Goal: Task Accomplishment & Management: Use online tool/utility

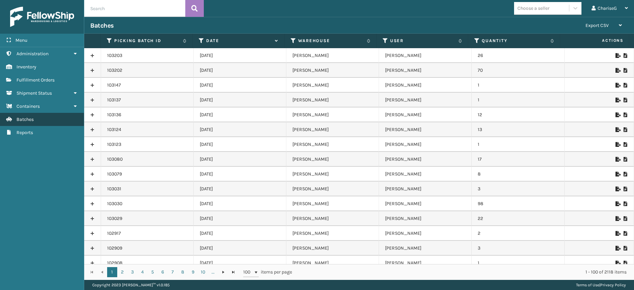
click at [34, 114] on link "Batches" at bounding box center [42, 119] width 84 height 13
click at [616, 72] on icon at bounding box center [618, 70] width 4 height 5
click at [616, 68] on icon at bounding box center [618, 70] width 4 height 5
click at [616, 55] on icon at bounding box center [618, 55] width 4 height 5
click at [39, 143] on div "Menu Administration Inventory Fulfillment Orders Shipment Status Containers Bat…" at bounding box center [42, 145] width 84 height 290
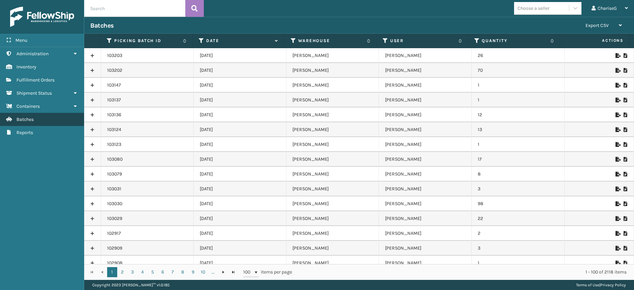
click at [41, 115] on link "Batches" at bounding box center [42, 119] width 84 height 13
